Goal: Navigation & Orientation: Find specific page/section

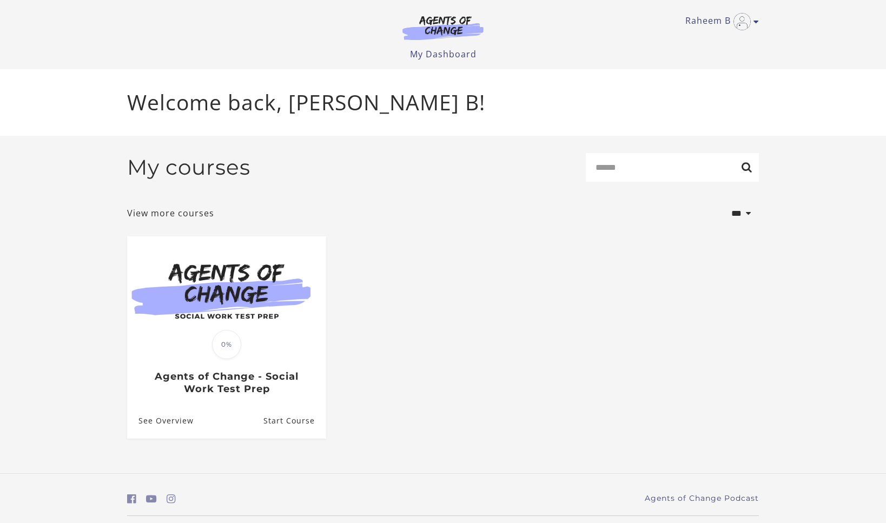
click at [447, 23] on img at bounding box center [443, 27] width 104 height 25
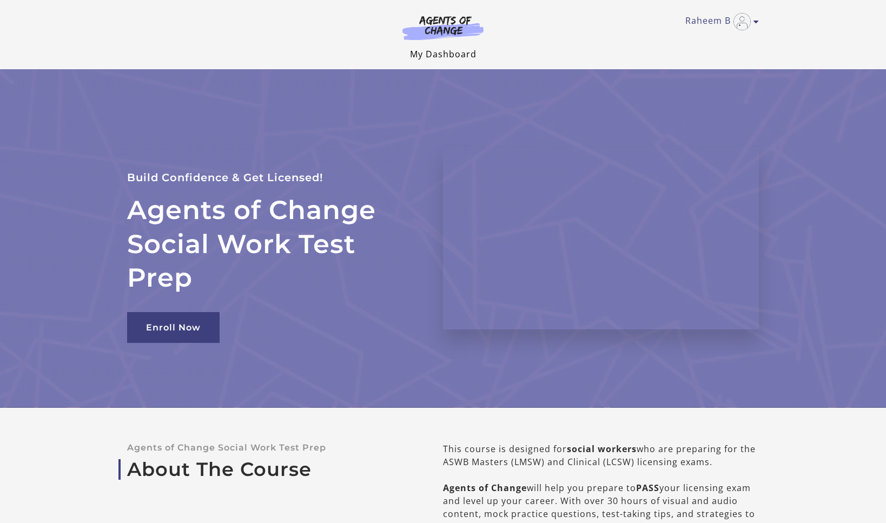
click at [436, 54] on link "My Dashboard" at bounding box center [443, 54] width 66 height 12
